Goal: Navigation & Orientation: Find specific page/section

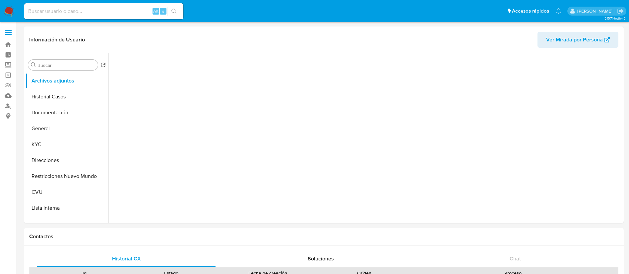
drag, startPoint x: 0, startPoint y: 0, endPoint x: 9, endPoint y: 12, distance: 15.2
click at [9, 12] on img at bounding box center [8, 11] width 11 height 11
select select "10"
